Goal: Transaction & Acquisition: Book appointment/travel/reservation

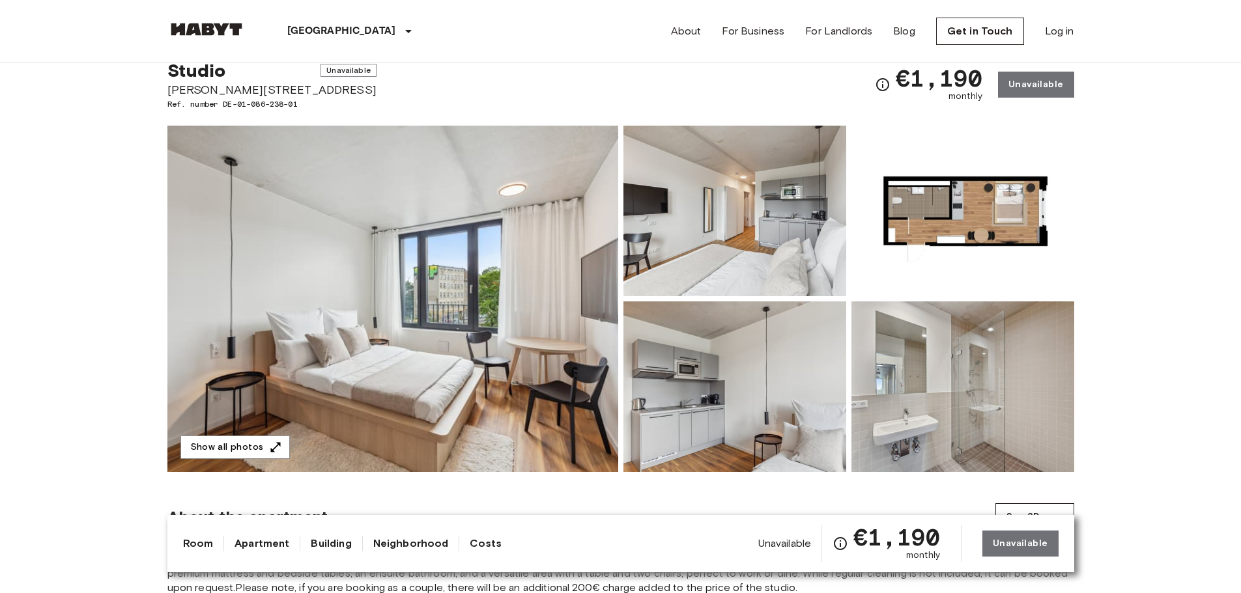
scroll to position [65, 0]
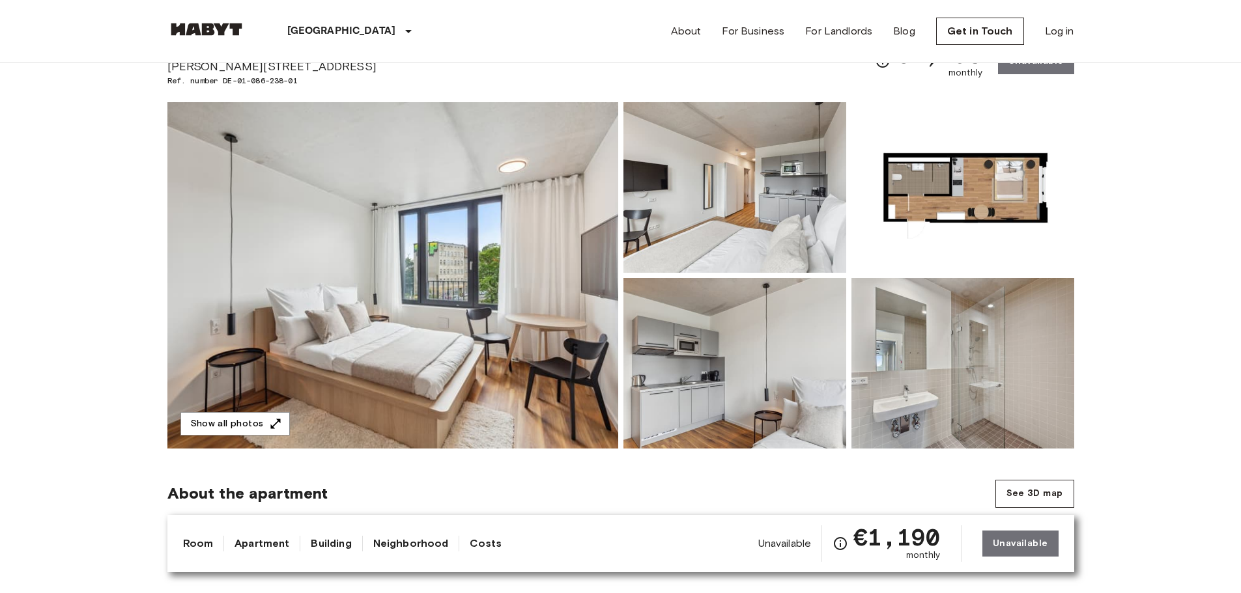
click at [527, 348] on img at bounding box center [392, 275] width 451 height 346
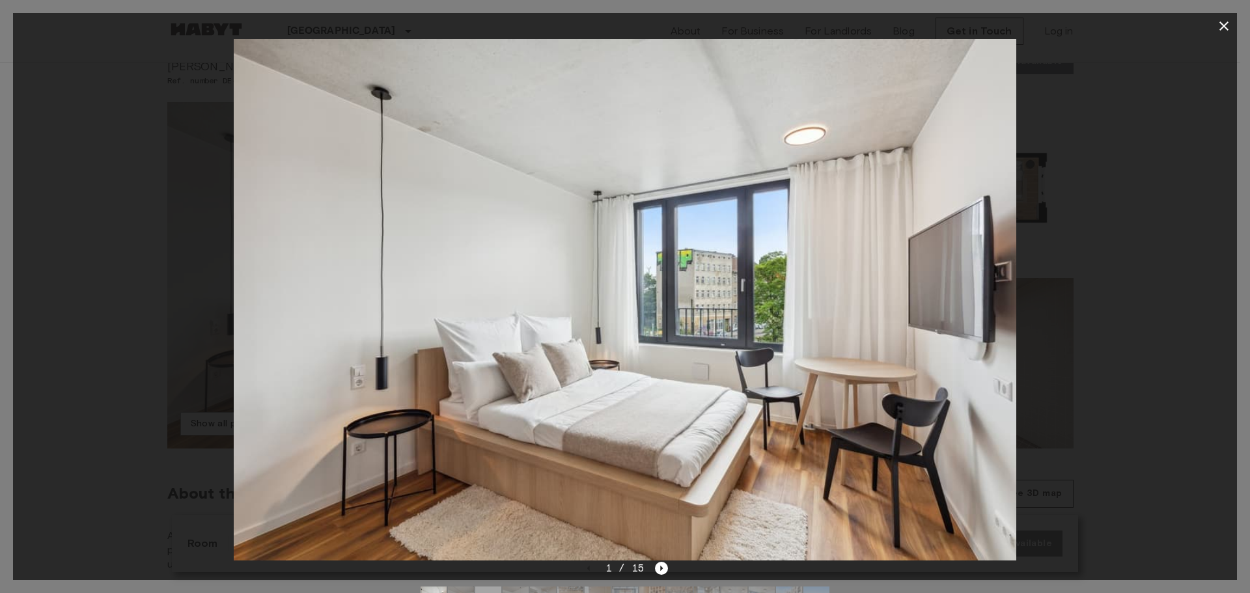
click at [1131, 324] on div at bounding box center [625, 300] width 1224 height 522
click at [661, 568] on icon "Next image" at bounding box center [662, 568] width 3 height 5
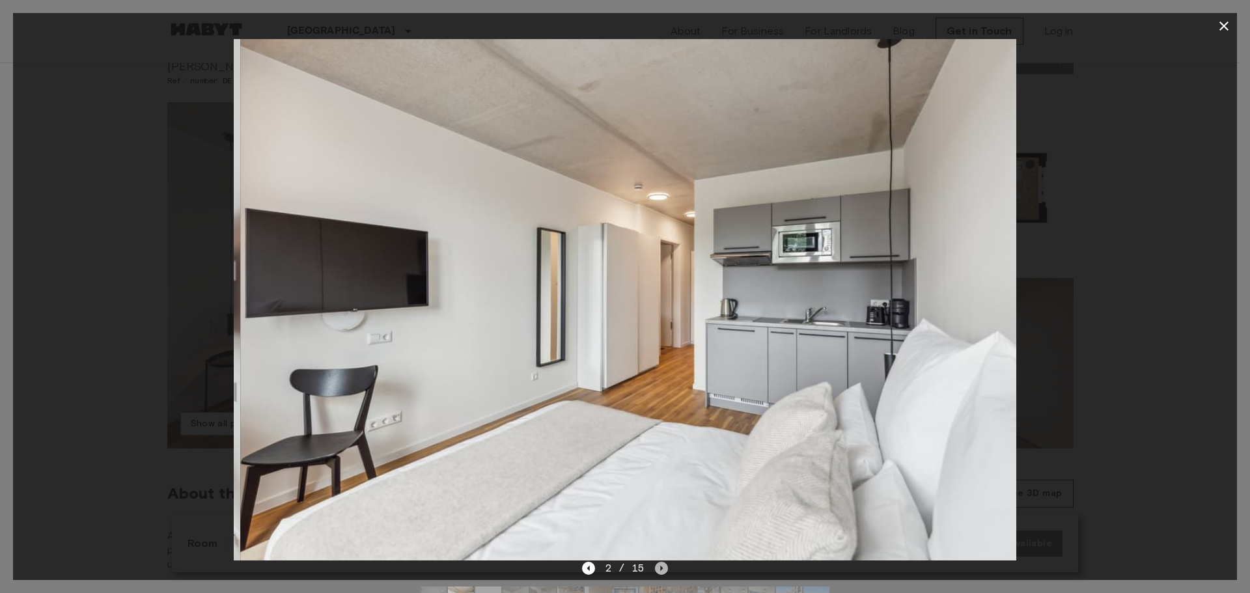
click at [661, 568] on icon "Next image" at bounding box center [662, 568] width 3 height 5
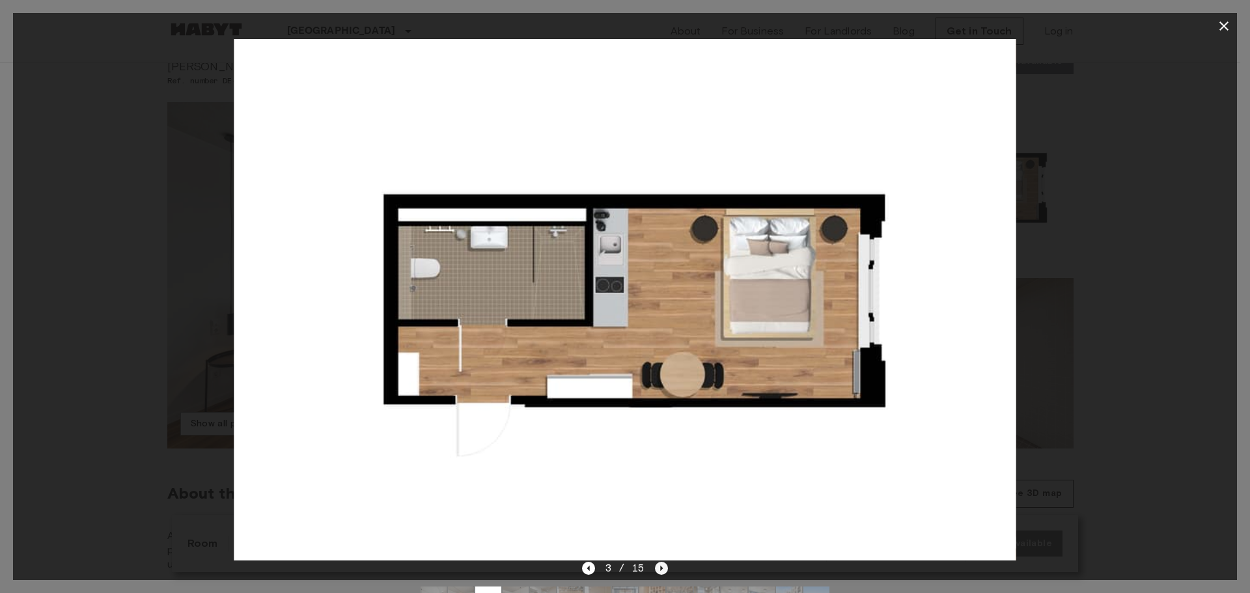
click at [661, 568] on icon "Next image" at bounding box center [662, 568] width 3 height 5
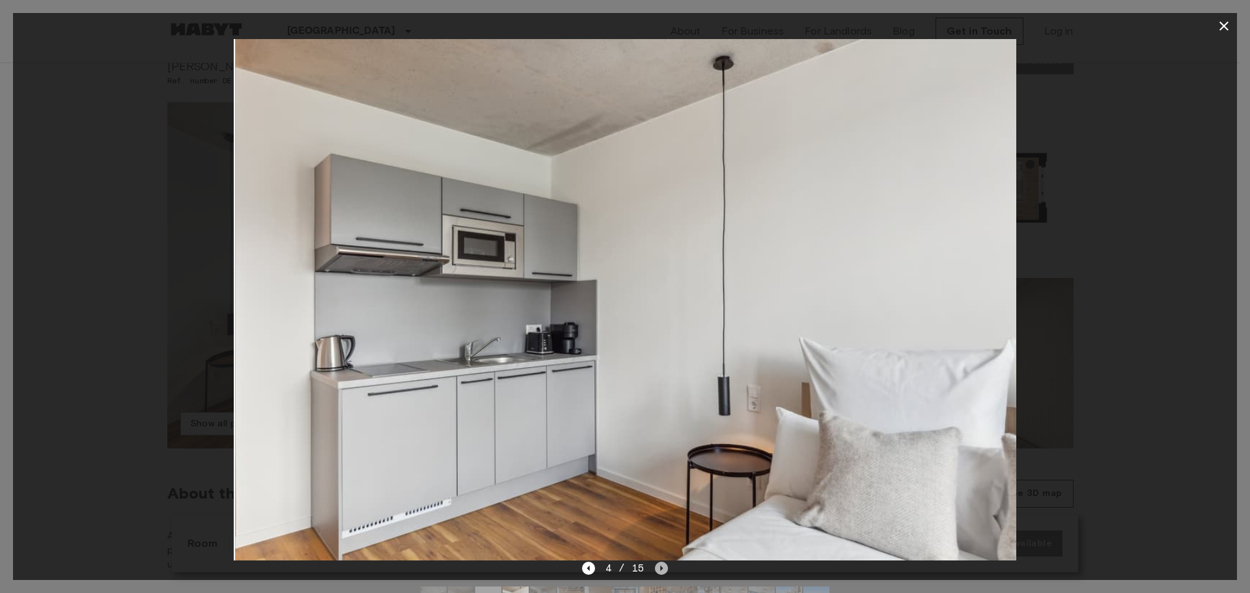
click at [661, 568] on icon "Next image" at bounding box center [662, 568] width 3 height 5
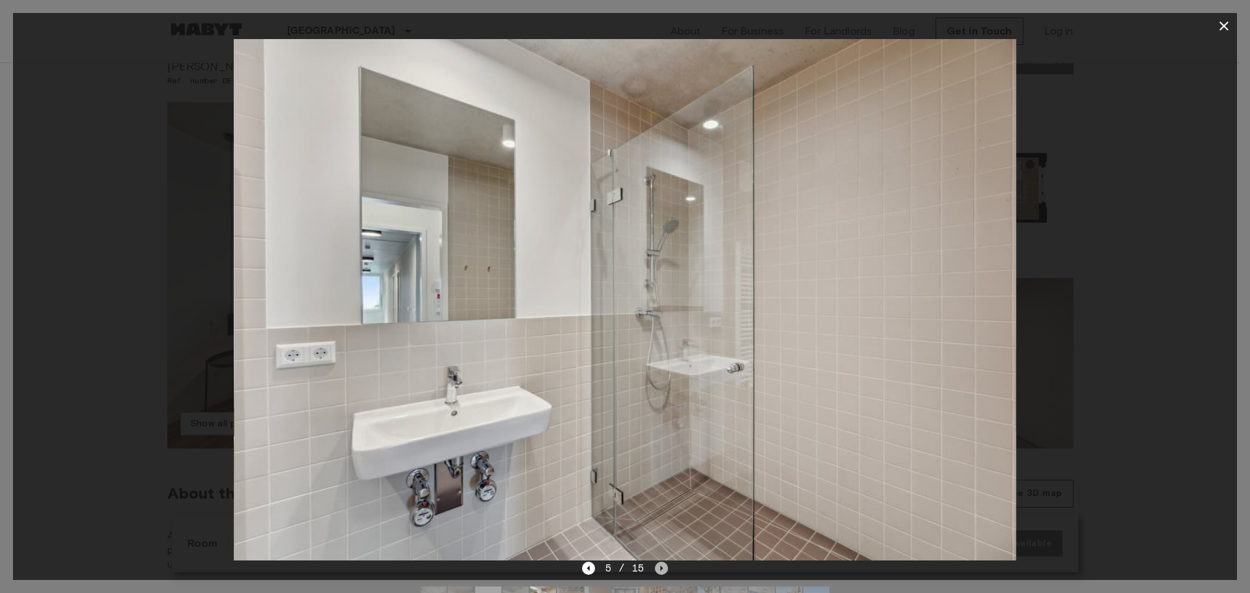
click at [661, 568] on icon "Next image" at bounding box center [662, 568] width 3 height 5
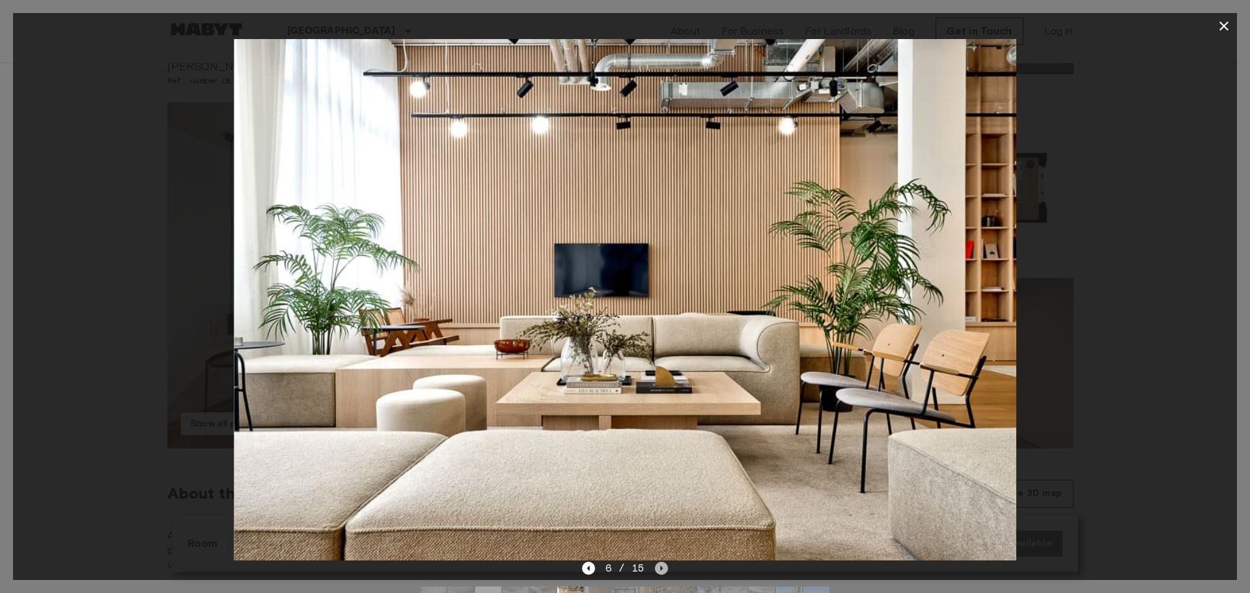
click at [661, 568] on icon "Next image" at bounding box center [662, 568] width 3 height 5
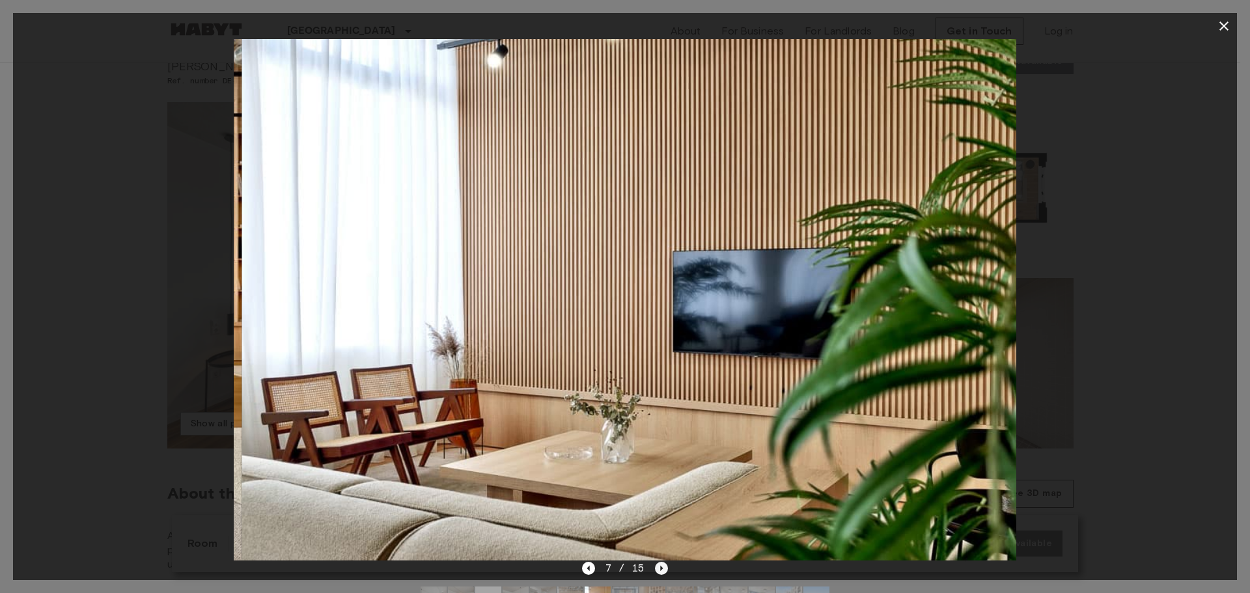
click at [661, 568] on icon "Next image" at bounding box center [662, 568] width 3 height 5
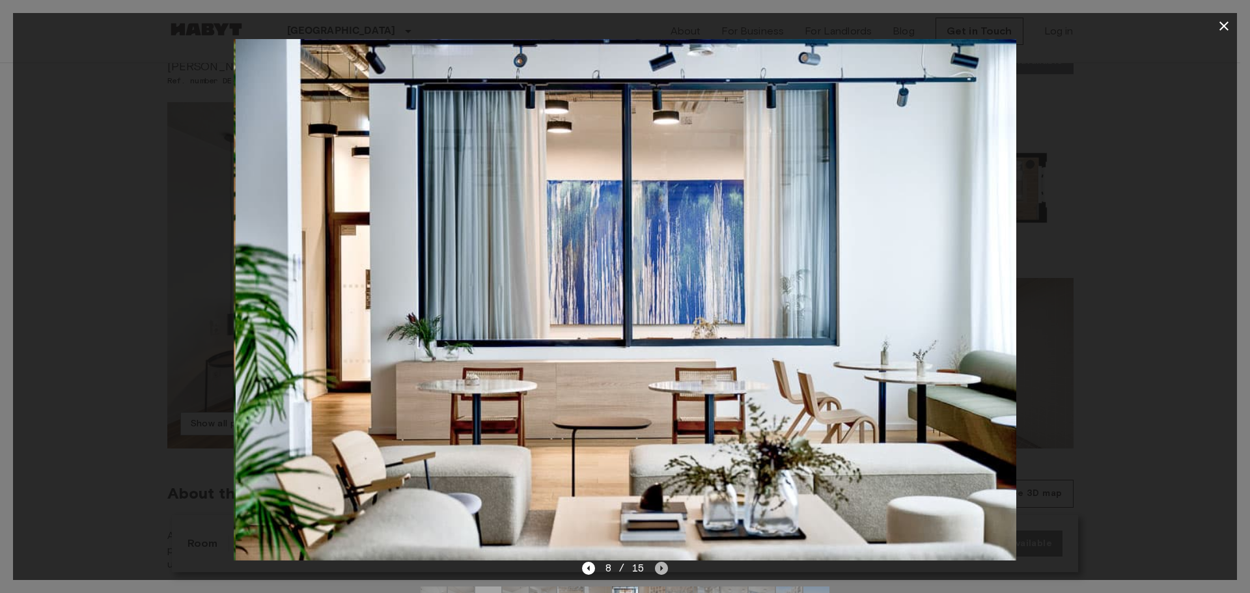
click at [661, 568] on icon "Next image" at bounding box center [662, 568] width 3 height 5
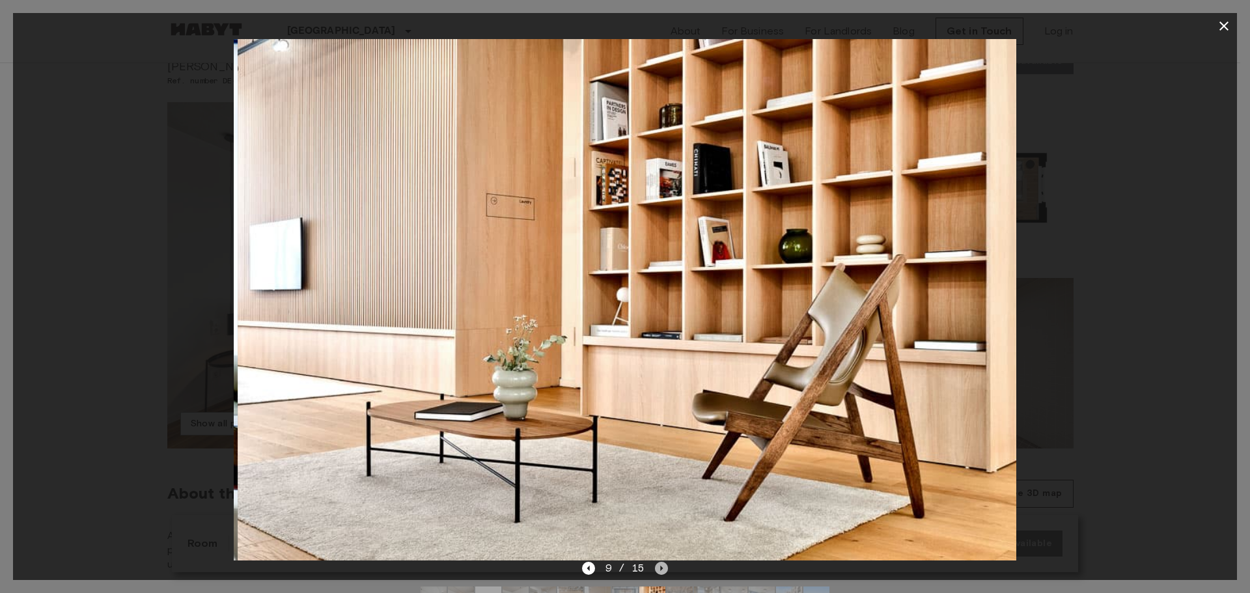
click at [661, 568] on icon "Next image" at bounding box center [662, 568] width 3 height 5
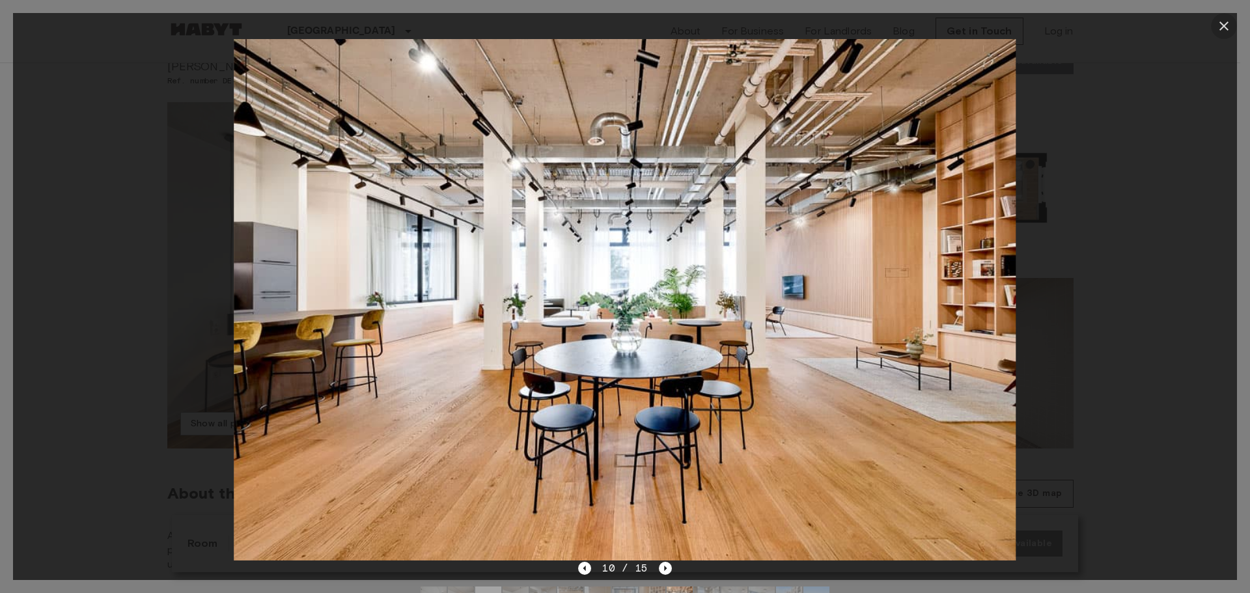
click at [1221, 21] on icon "button" at bounding box center [1225, 26] width 16 height 16
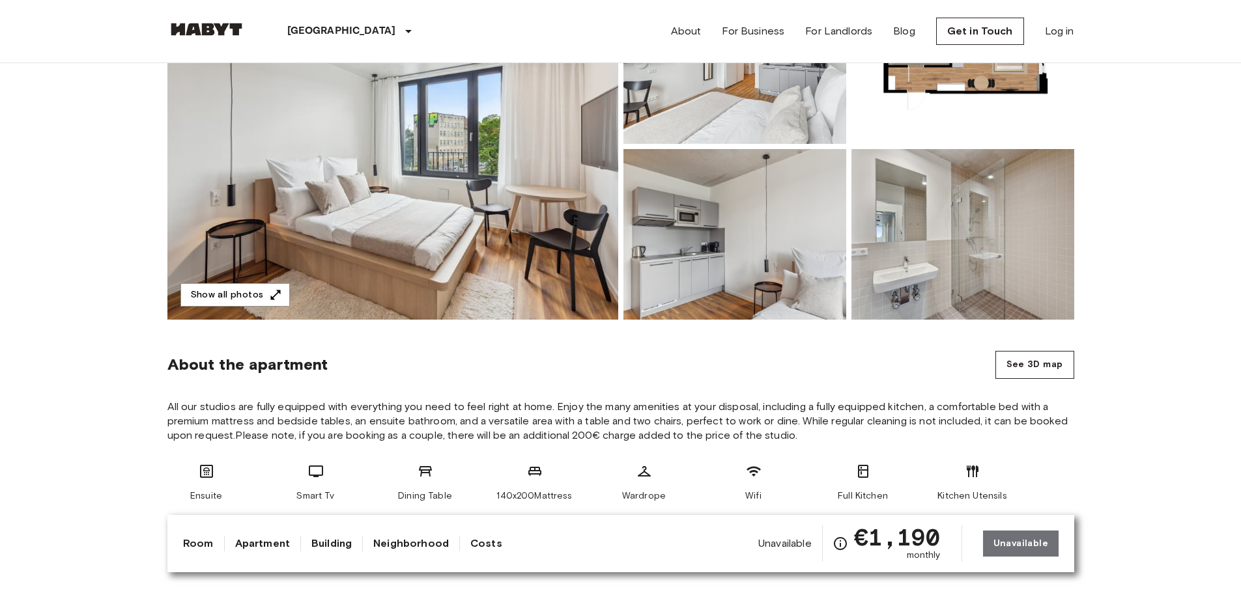
scroll to position [195, 0]
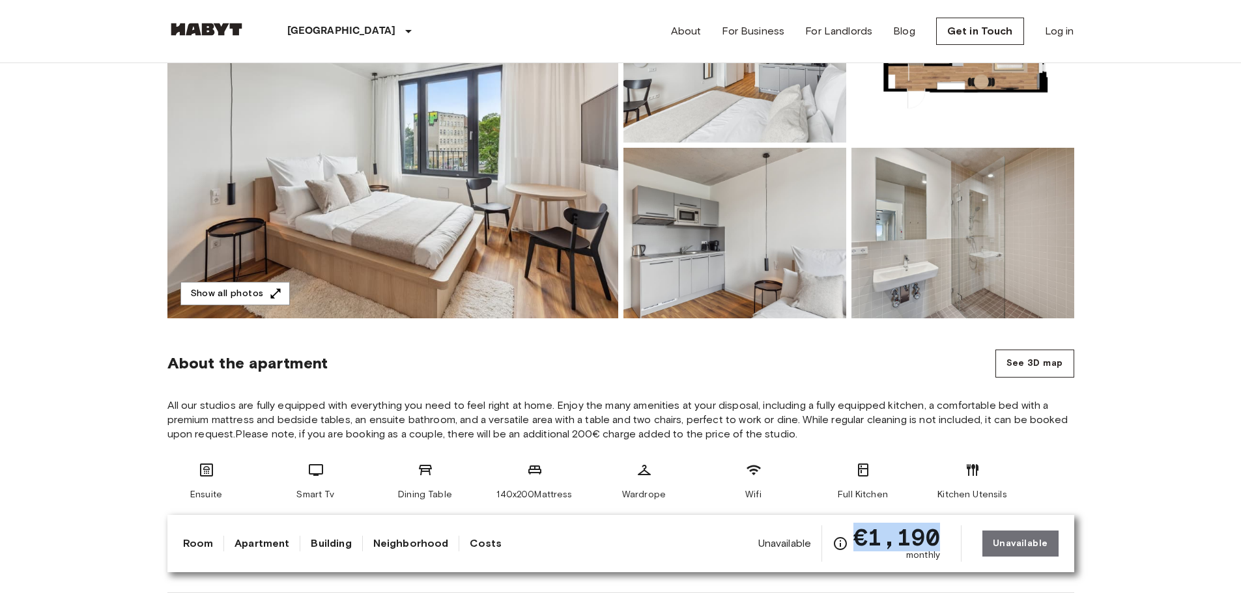
drag, startPoint x: 942, startPoint y: 542, endPoint x: 864, endPoint y: 541, distance: 78.2
click at [864, 541] on span "€1,190" at bounding box center [896, 537] width 87 height 23
copy span "€1,190"
